Goal: Use online tool/utility: Utilize a website feature to perform a specific function

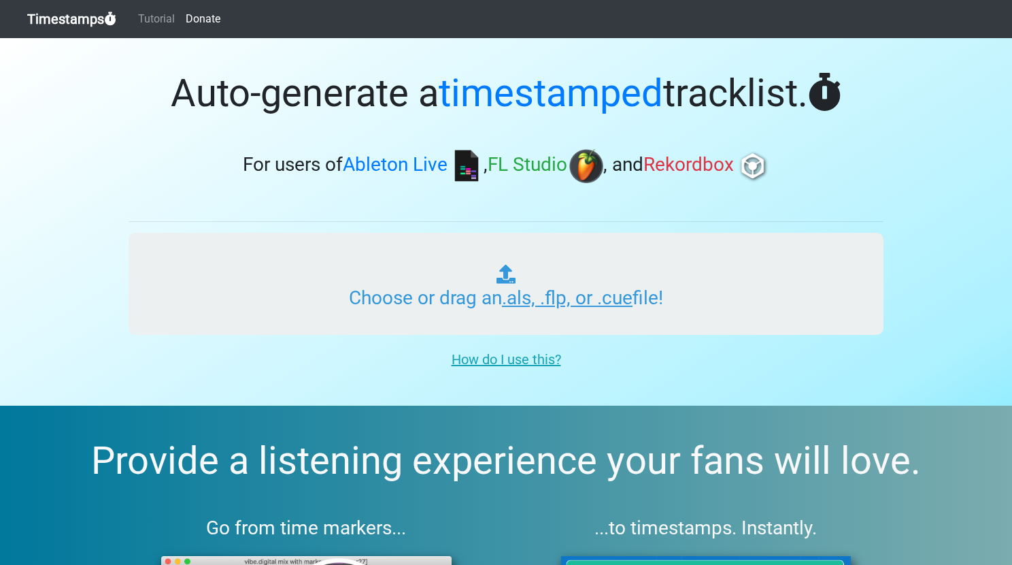
type input "C:\fakepath\SSR 05v2.als"
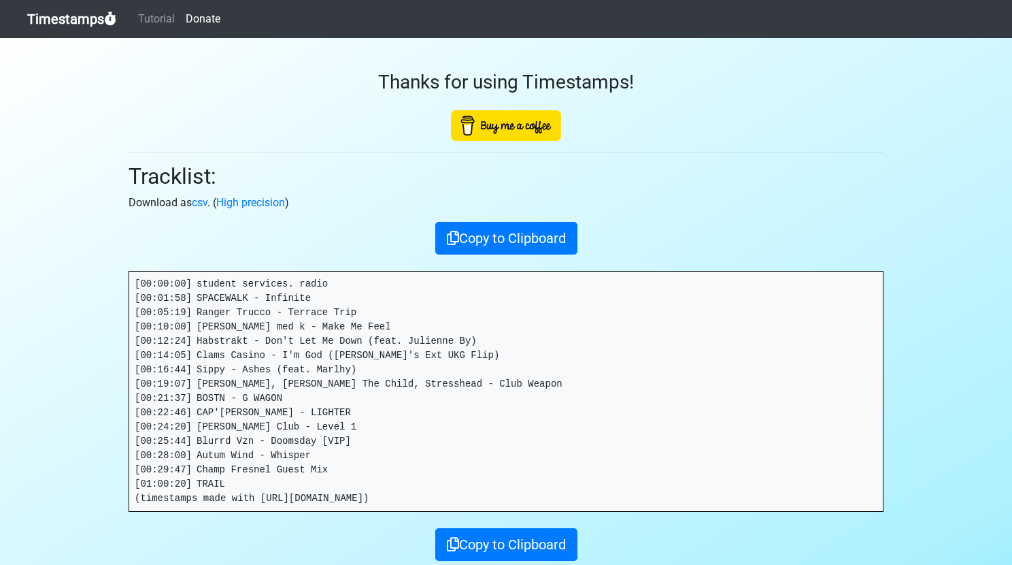
click at [144, 284] on pre "[00:00:00] student services. radio [00:01:58] SPACEWALK - Infinite [00:05:19] R…" at bounding box center [506, 391] width 754 height 240
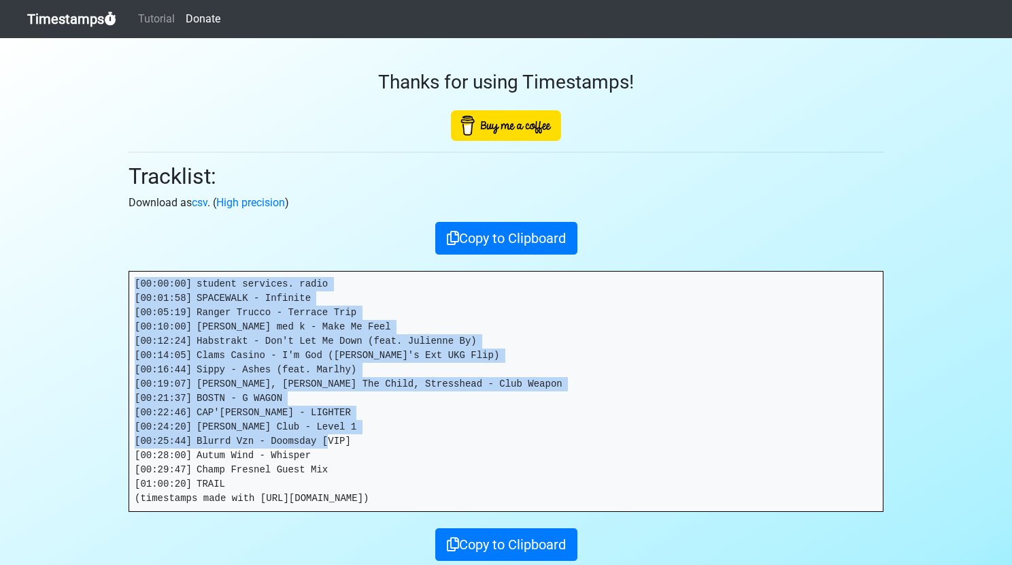
click at [339, 461] on pre "[00:00:00] student services. radio [00:01:58] SPACEWALK - Infinite [00:05:19] R…" at bounding box center [506, 391] width 754 height 240
click at [345, 465] on pre "[00:00:00] student services. radio [00:01:58] SPACEWALK - Infinite [00:05:19] R…" at bounding box center [506, 391] width 754 height 240
copy pre "[00:00:00] student services. radio [00:01:58] SPACEWALK - Infinite [00:05:19] R…"
